Goal: Task Accomplishment & Management: Manage account settings

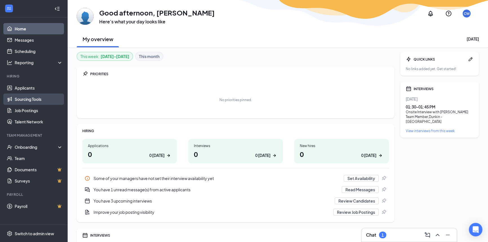
click at [28, 100] on link "Sourcing Tools" at bounding box center [39, 98] width 48 height 11
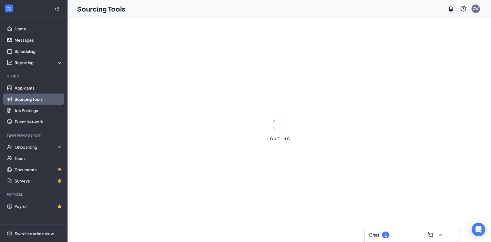
click at [30, 94] on link "Sourcing Tools" at bounding box center [39, 98] width 48 height 11
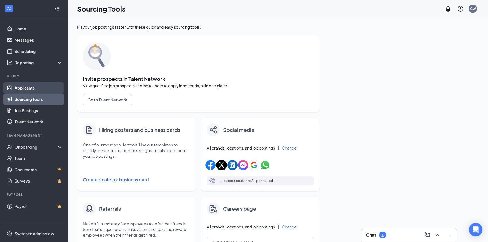
click at [32, 89] on link "Applicants" at bounding box center [39, 87] width 48 height 11
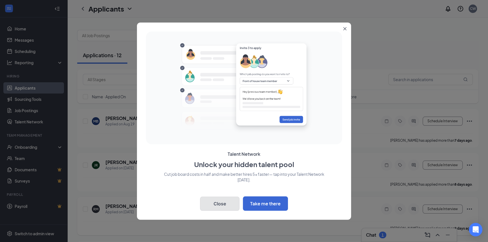
click at [223, 210] on button "Close" at bounding box center [219, 203] width 39 height 14
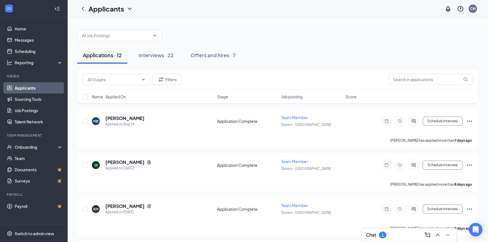
click at [386, 236] on div "Chat 1" at bounding box center [409, 234] width 86 height 9
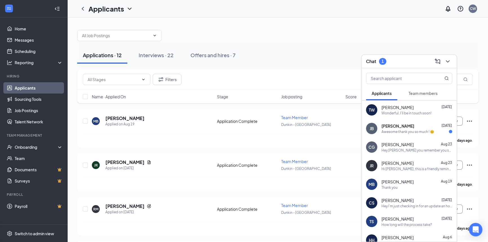
click at [386, 132] on div "Awesome thank you so much ! 😊" at bounding box center [407, 131] width 53 height 5
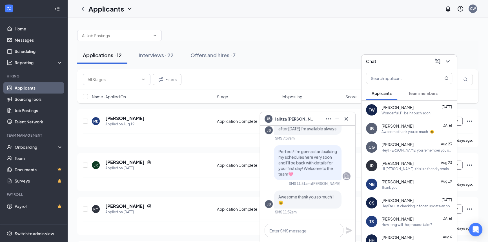
click at [315, 120] on div "[PERSON_NAME]" at bounding box center [307, 118] width 86 height 9
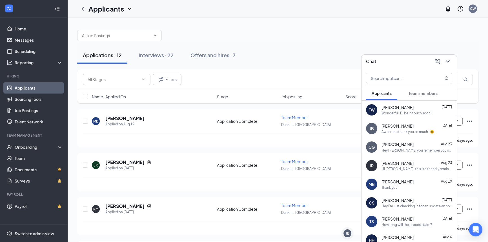
click at [411, 62] on div "Chat" at bounding box center [409, 61] width 86 height 9
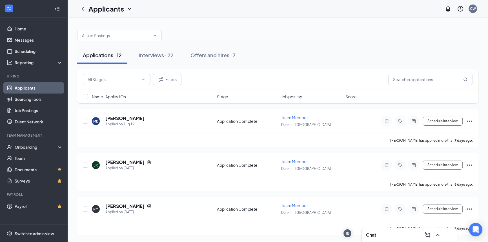
click at [104, 53] on div "Applications · 12" at bounding box center [102, 55] width 39 height 7
click at [130, 205] on h5 "[PERSON_NAME]" at bounding box center [124, 206] width 39 height 6
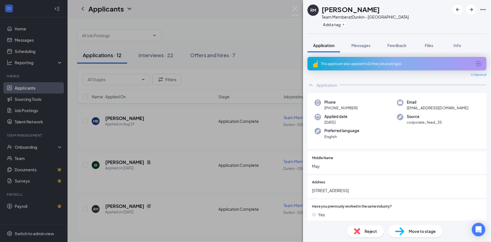
click at [475, 62] on icon "ArrowCircle" at bounding box center [478, 63] width 7 height 7
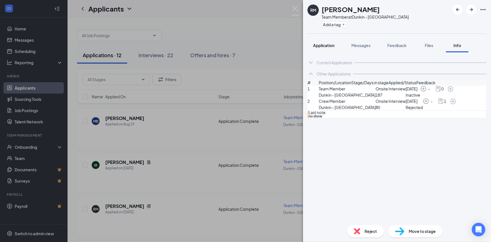
click at [334, 47] on span "Application" at bounding box center [323, 45] width 21 height 5
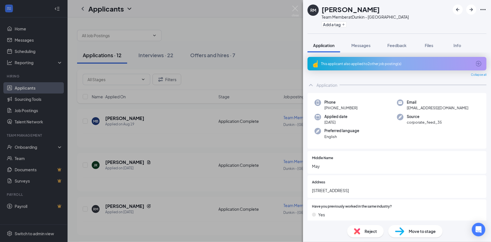
click at [367, 234] on span "Reject" at bounding box center [371, 231] width 12 height 6
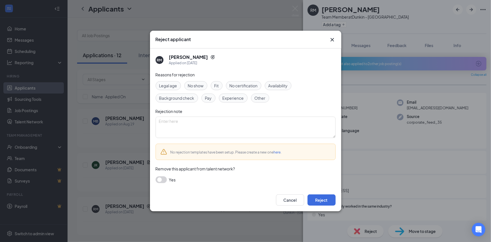
click at [336, 38] on div "Reject applicant" at bounding box center [245, 40] width 191 height 18
click at [332, 40] on icon "Cross" at bounding box center [331, 39] width 3 height 3
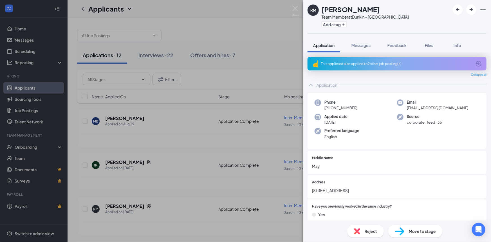
click at [412, 234] on span "Move to stage" at bounding box center [422, 231] width 27 height 6
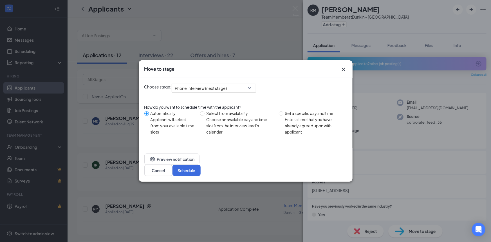
click at [154, 116] on div "Automatically" at bounding box center [173, 113] width 45 height 6
click at [149, 116] on input "Automatically Applicant will select from your available time slots" at bounding box center [146, 113] width 5 height 5
click at [230, 101] on div "Choose stage: Phone Interview (next stage) How do you want to schedule time wit…" at bounding box center [245, 113] width 203 height 70
click at [227, 92] on span "Phone Interview (next stage)" at bounding box center [201, 88] width 52 height 8
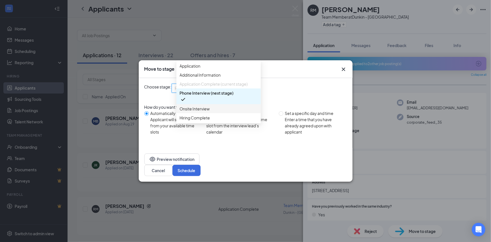
click at [208, 112] on span "Onsite Interview" at bounding box center [195, 109] width 30 height 6
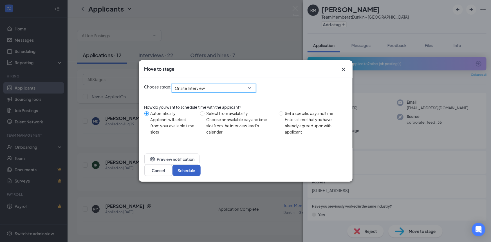
click at [201, 165] on button "Schedule" at bounding box center [187, 170] width 28 height 11
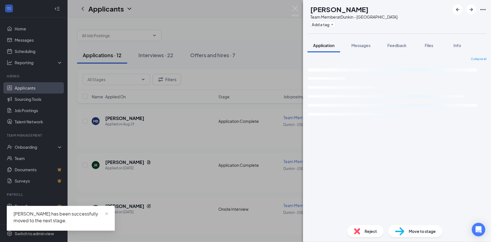
click at [296, 8] on img at bounding box center [295, 11] width 7 height 11
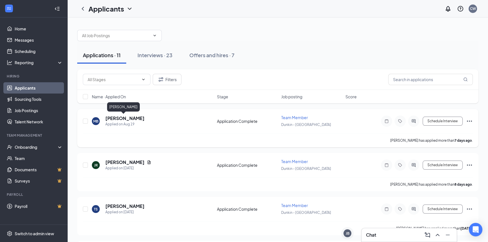
click at [126, 118] on h5 "[PERSON_NAME]" at bounding box center [124, 118] width 39 height 6
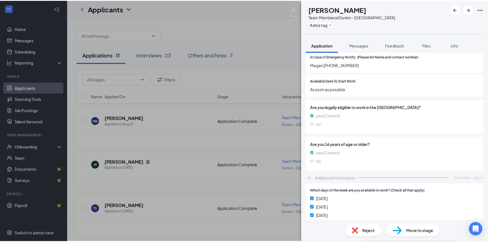
scroll to position [461, 0]
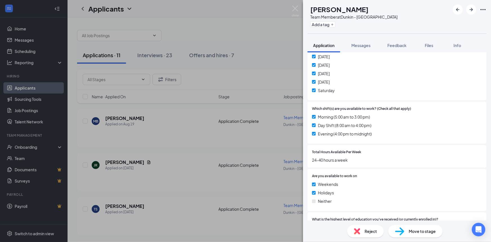
click at [291, 13] on div "MB [PERSON_NAME] Team Member at Dunkin - Manchester Add a tag Application Messa…" at bounding box center [245, 121] width 491 height 242
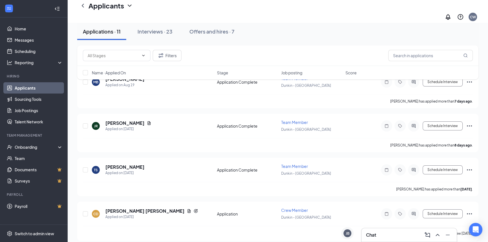
scroll to position [51, 0]
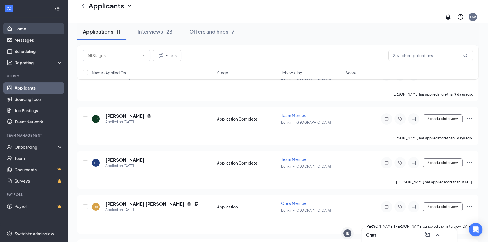
click at [20, 25] on link "Home" at bounding box center [39, 28] width 48 height 11
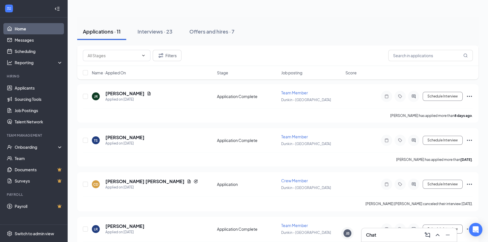
click at [20, 25] on link "Home" at bounding box center [39, 28] width 48 height 11
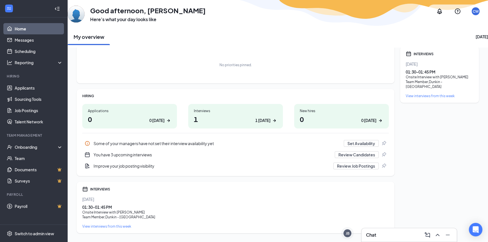
scroll to position [48, 0]
